Goal: Information Seeking & Learning: Learn about a topic

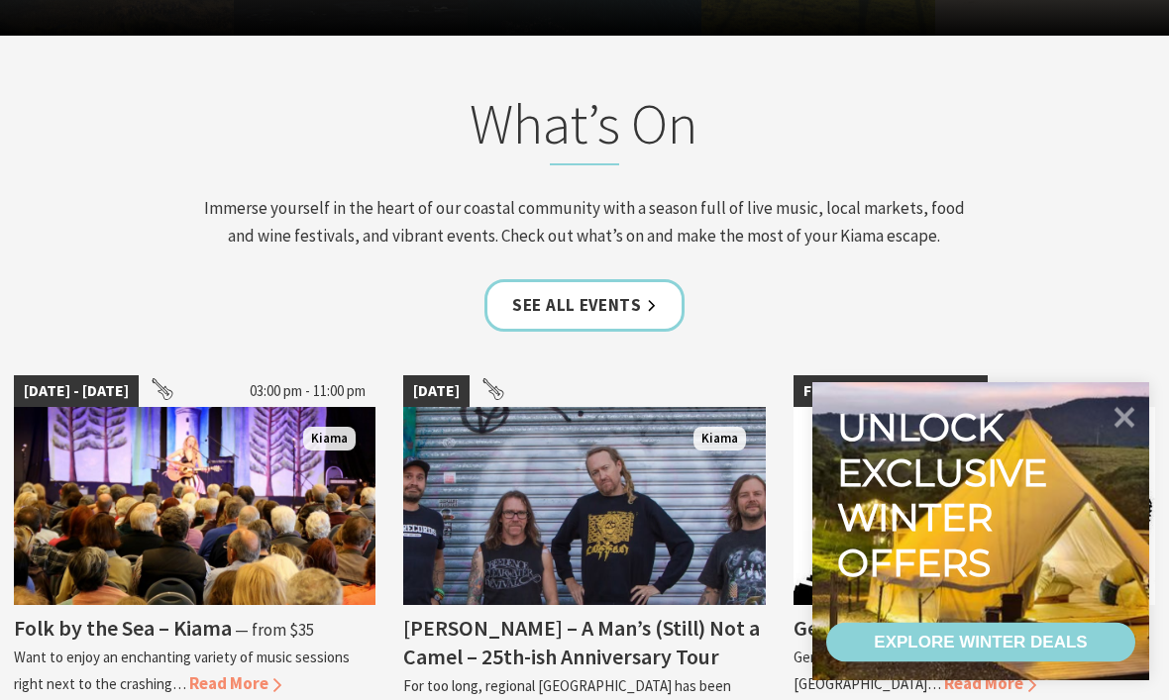
scroll to position [1805, 0]
click at [613, 292] on link "See all Events" at bounding box center [584, 305] width 200 height 53
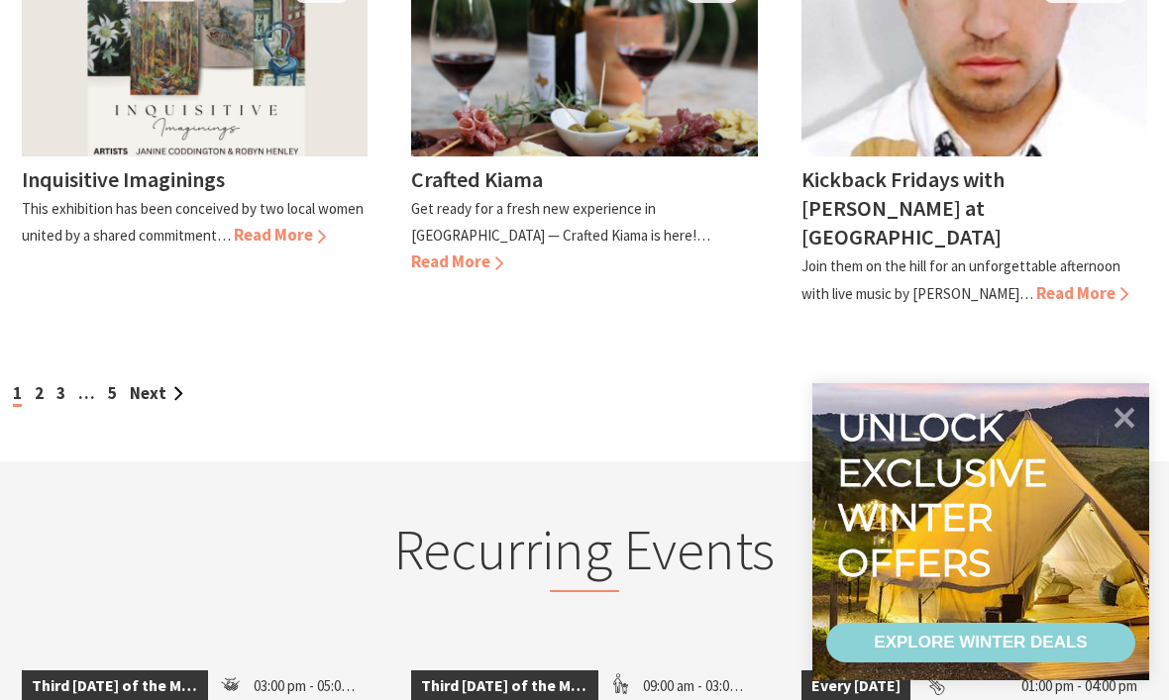
scroll to position [1939, 0]
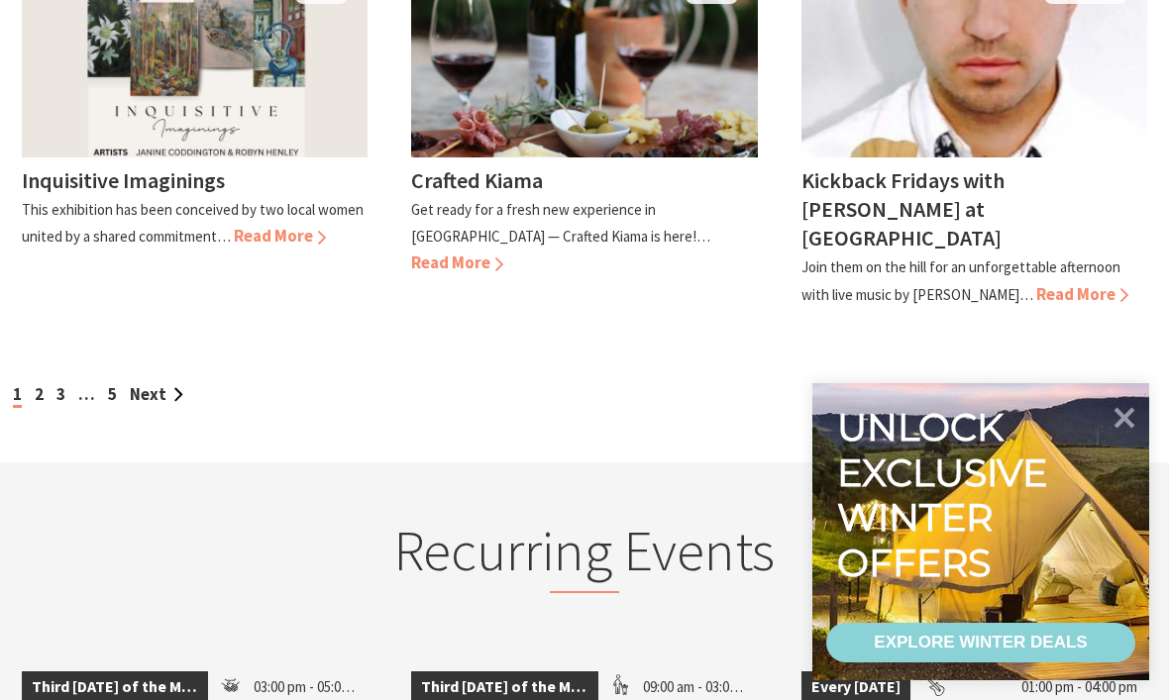
click at [159, 383] on link "Next" at bounding box center [156, 394] width 53 height 22
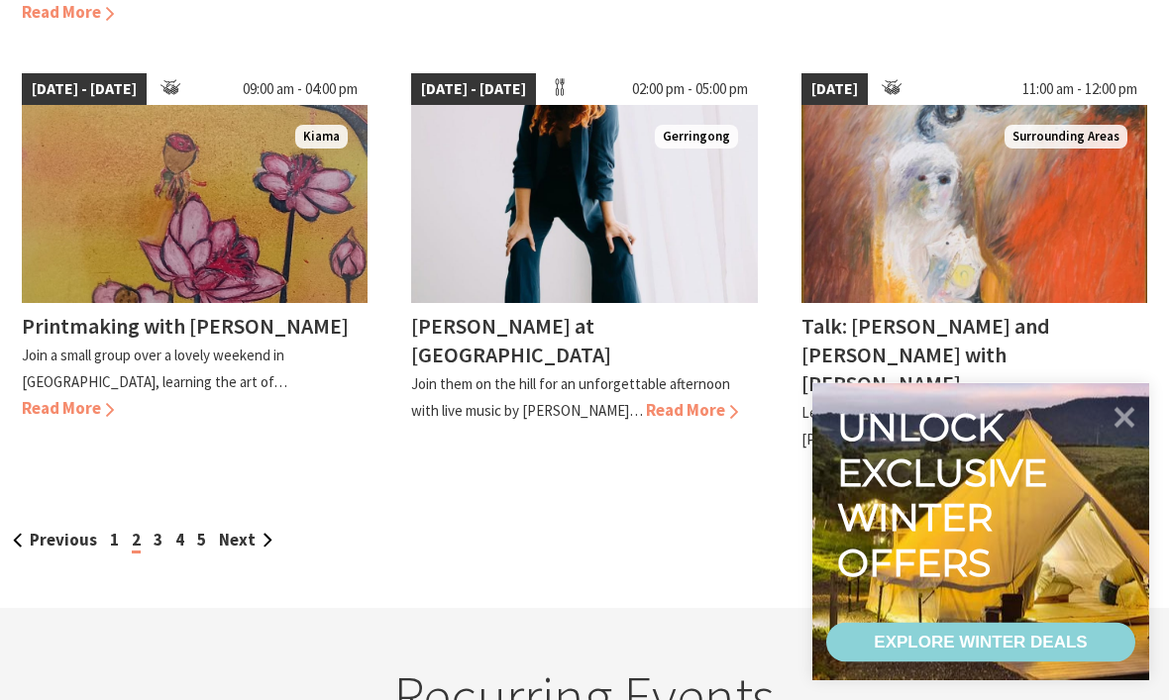
scroll to position [1762, 0]
click at [251, 529] on link "Next" at bounding box center [245, 540] width 53 height 22
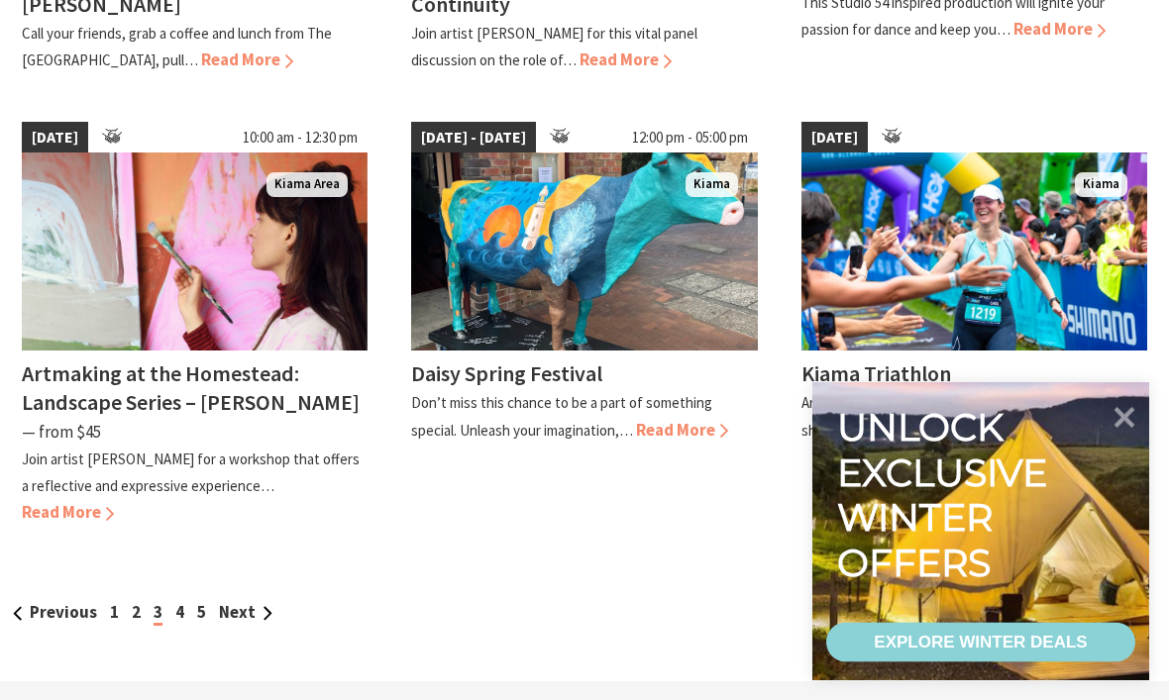
scroll to position [1801, 0]
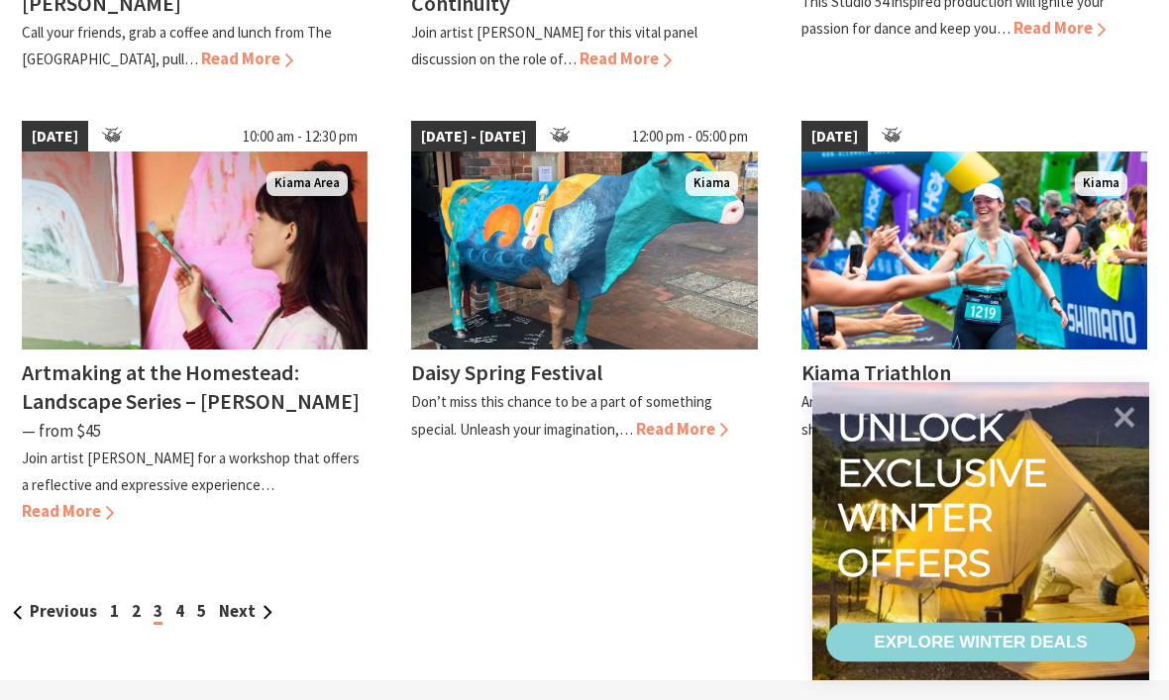
click at [256, 601] on link "Next" at bounding box center [245, 612] width 53 height 22
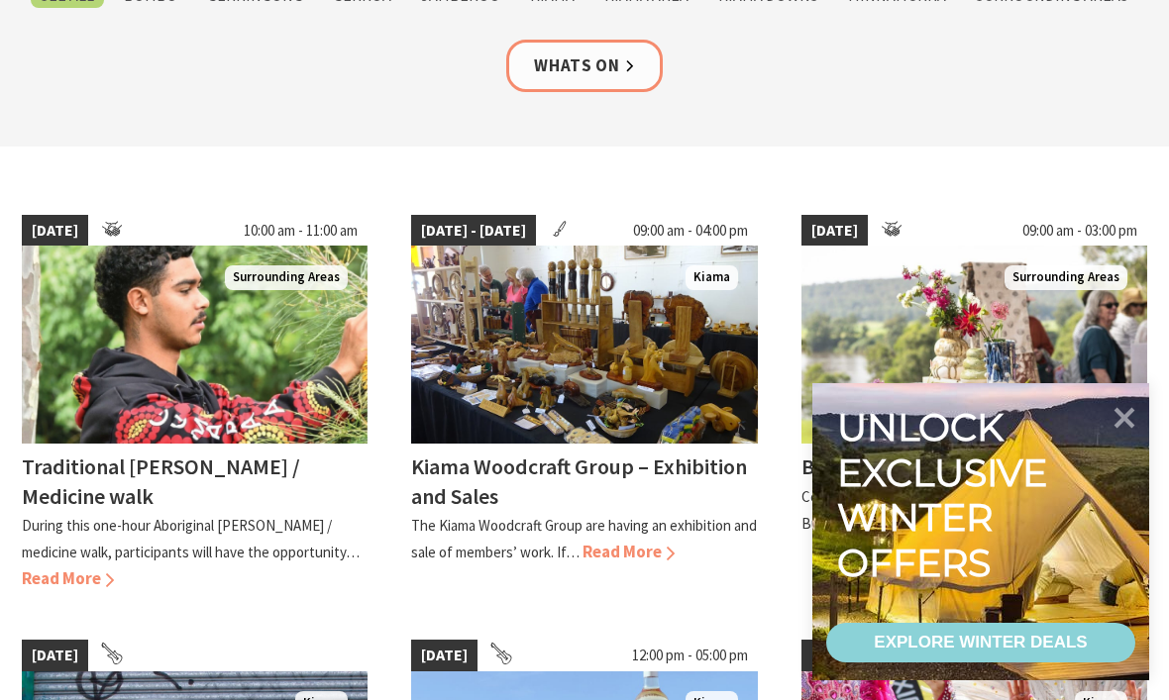
scroll to position [399, 0]
